Goal: Information Seeking & Learning: Check status

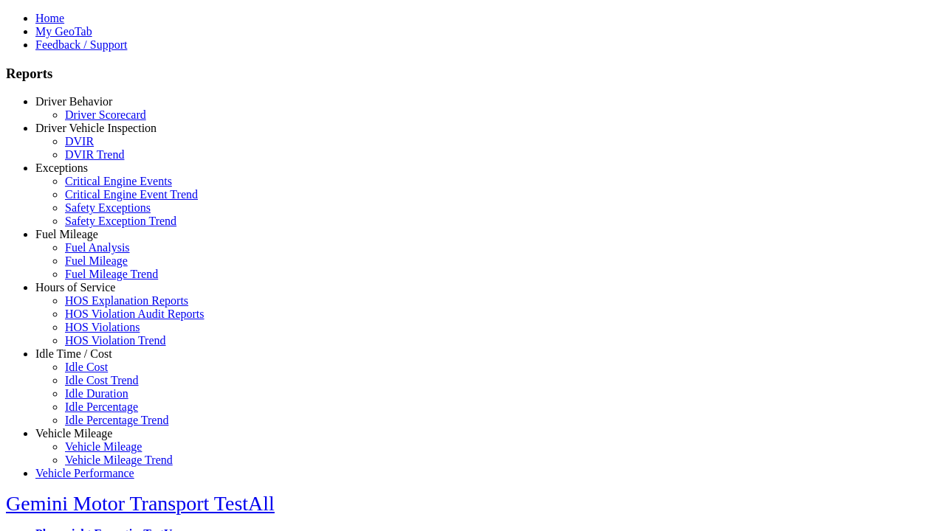
click at [85, 294] on link "Hours of Service" at bounding box center [75, 287] width 80 height 13
click at [96, 307] on link "HOS Explanation Reports" at bounding box center [126, 300] width 123 height 13
